Goal: Information Seeking & Learning: Understand process/instructions

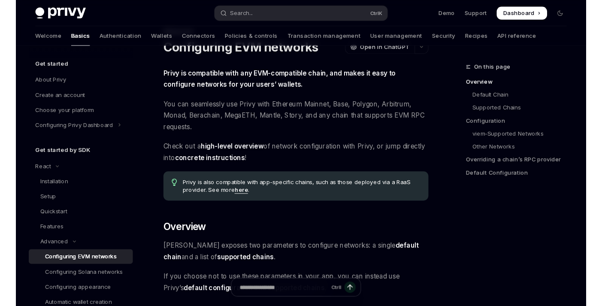
scroll to position [38, 0]
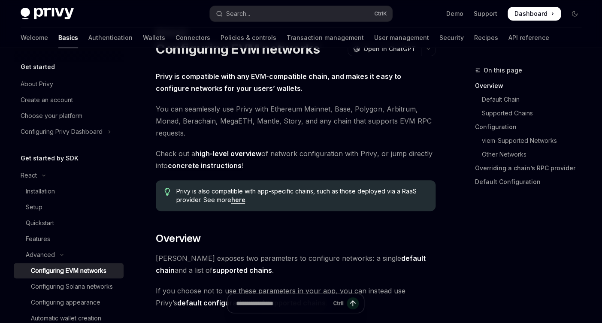
click at [306, 108] on span "You can seamlessly use Privy with Ethereum Mainnet, Base, Polygon, Arbitrum, Mo…" at bounding box center [296, 121] width 280 height 36
click at [267, 127] on span "You can seamlessly use Privy with Ethereum Mainnet, Base, Polygon, Arbitrum, Mo…" at bounding box center [296, 121] width 280 height 36
type textarea "*"
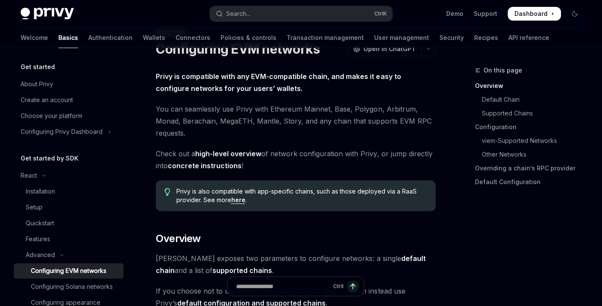
scroll to position [411, 0]
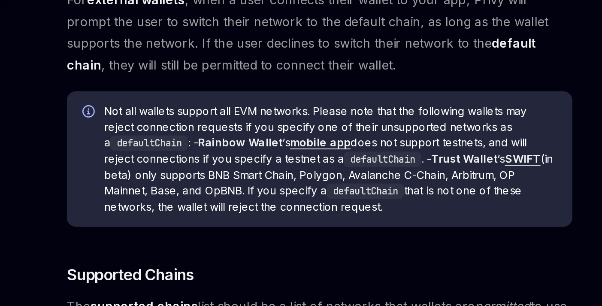
click at [276, 158] on span "Not all wallets support all EVM networks. Please note that the following wallet…" at bounding box center [301, 144] width 251 height 61
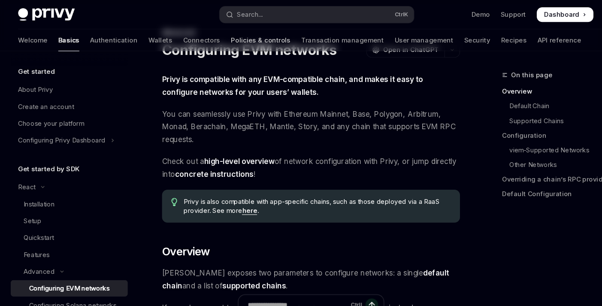
scroll to position [17, 0]
